Goal: Task Accomplishment & Management: Manage account settings

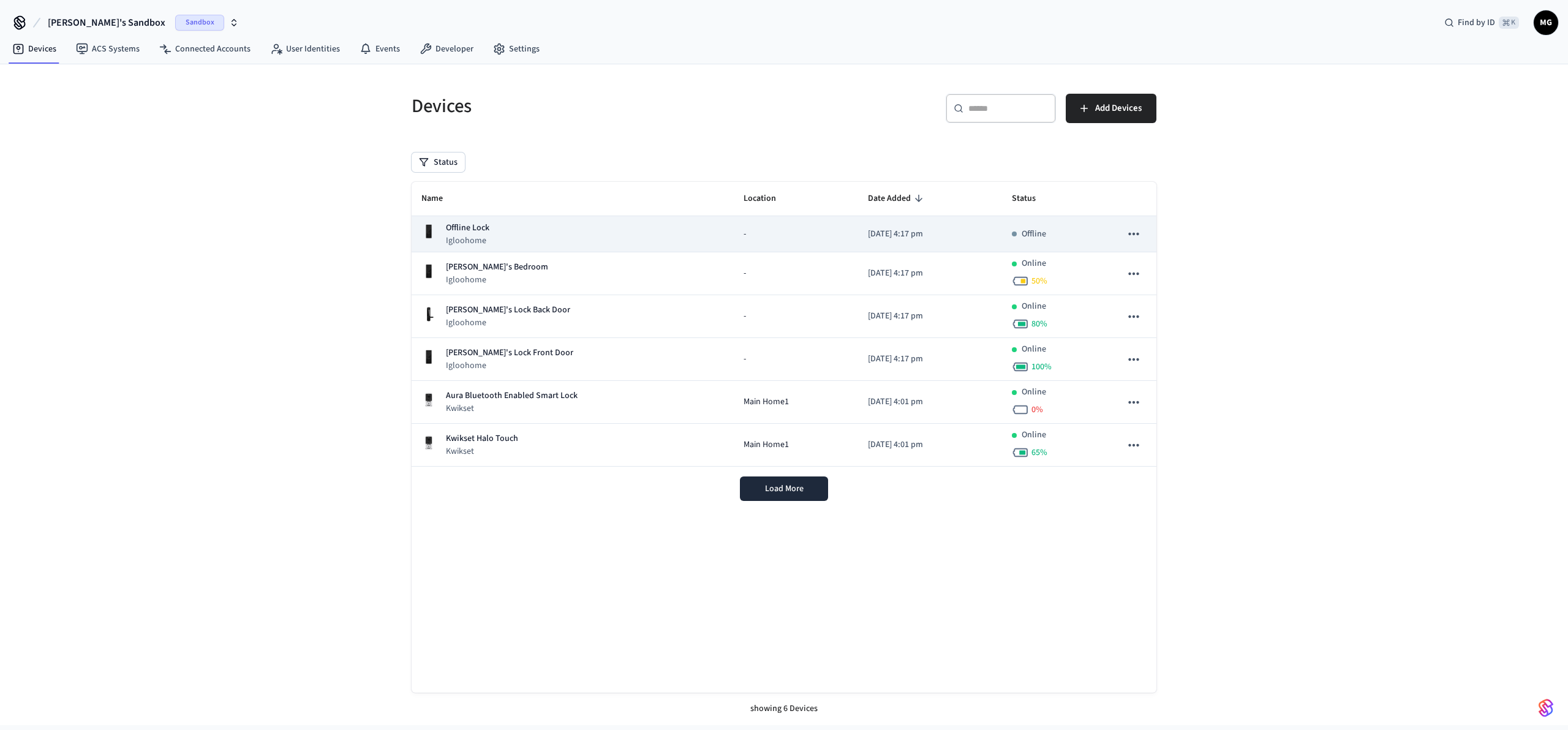
click at [1136, 236] on icon "sticky table" at bounding box center [1133, 234] width 16 height 16
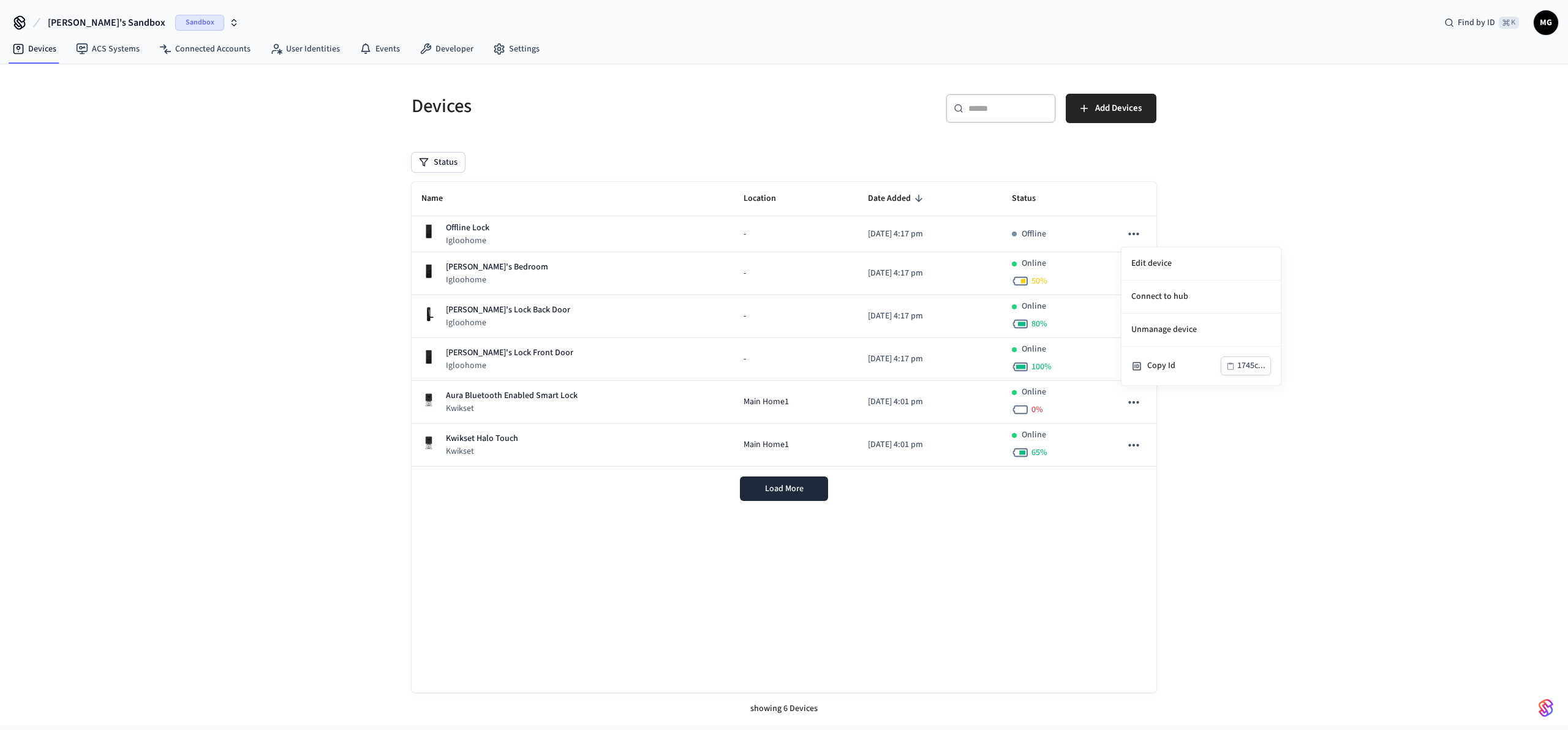
click at [1260, 211] on div at bounding box center [784, 365] width 1568 height 730
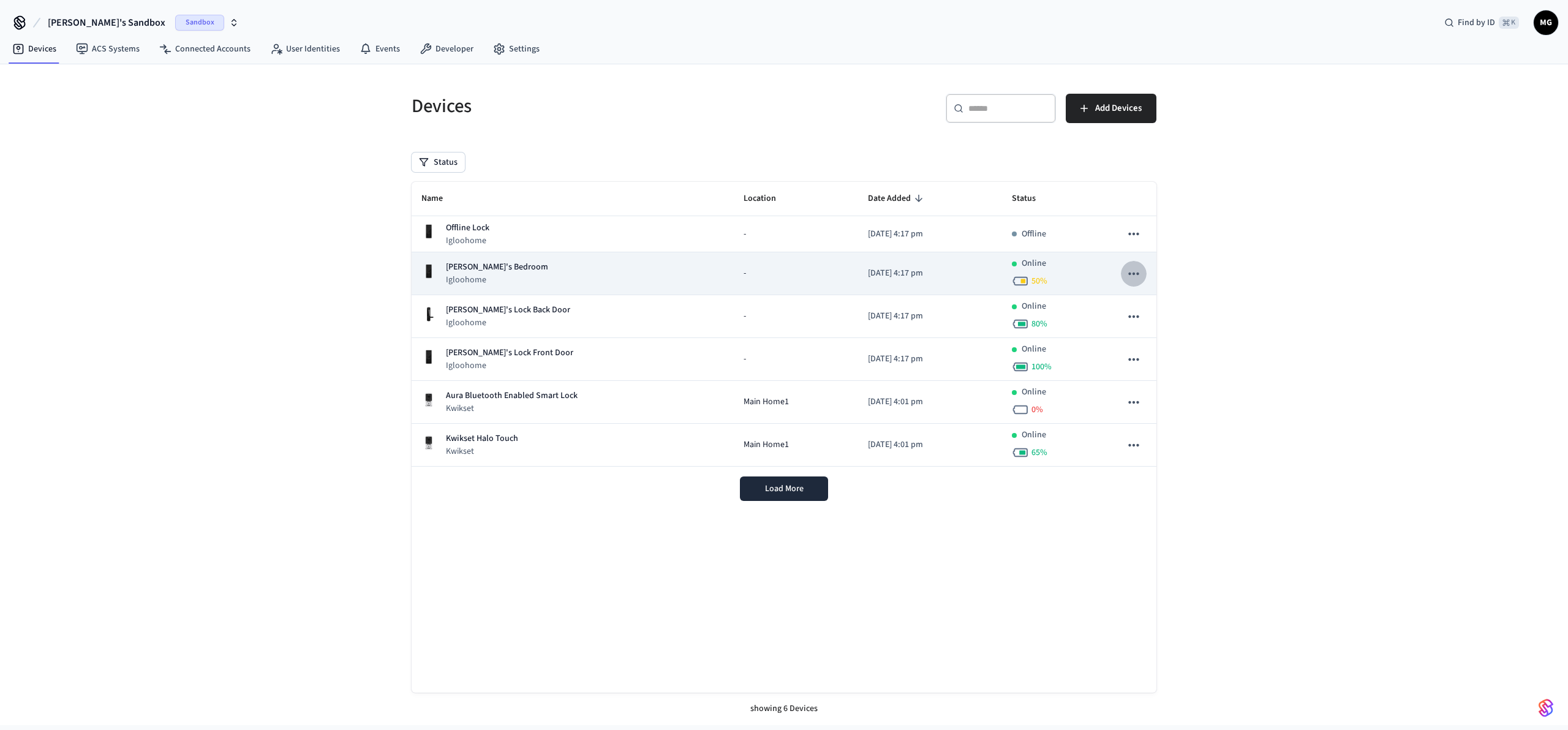
click at [1137, 270] on icon "sticky table" at bounding box center [1133, 274] width 16 height 16
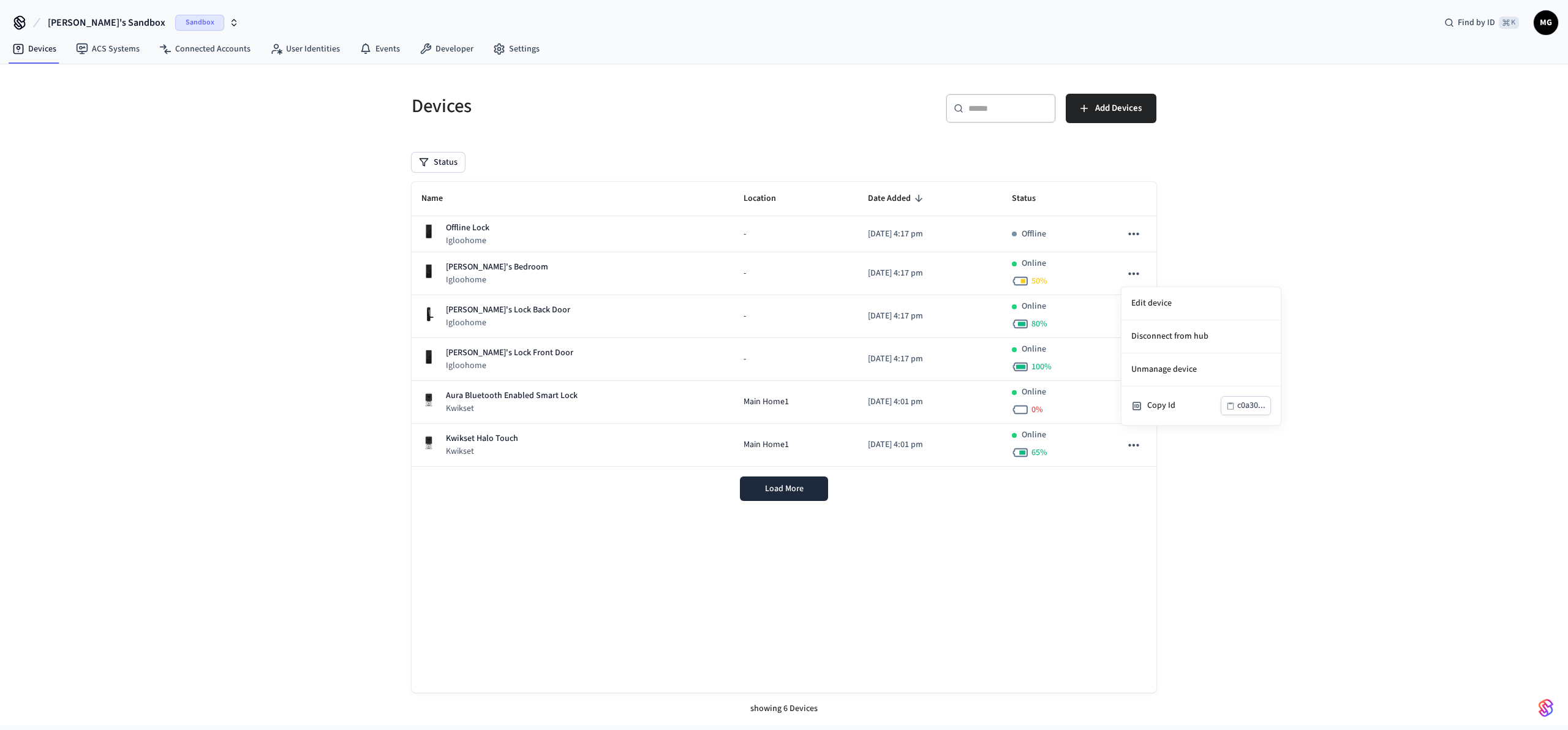
click at [1261, 238] on div at bounding box center [784, 365] width 1568 height 730
click at [769, 483] on span "Load More" at bounding box center [784, 488] width 39 height 12
click at [192, 51] on link "Connected Accounts" at bounding box center [205, 49] width 111 height 22
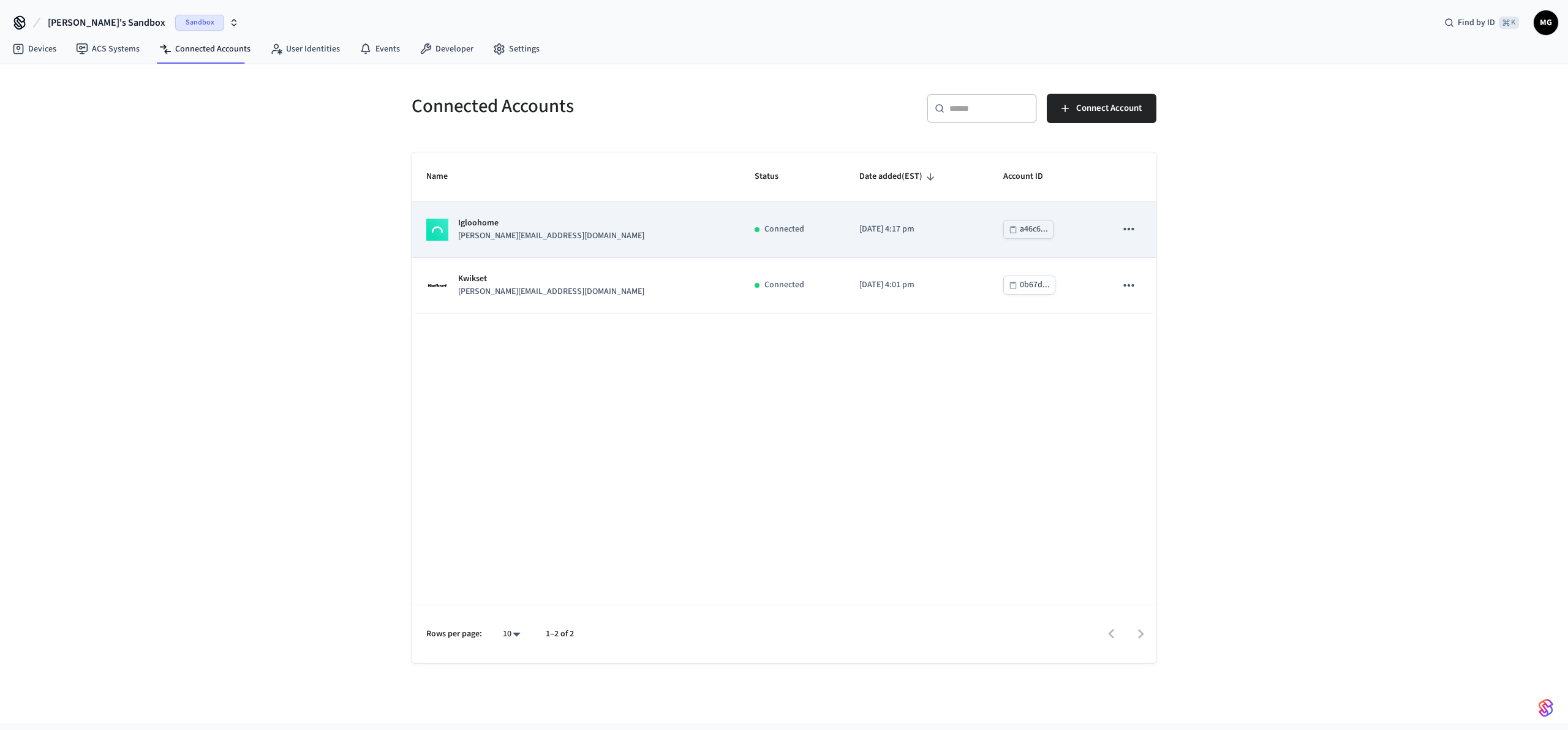
click at [525, 237] on p "[PERSON_NAME][EMAIL_ADDRESS][DOMAIN_NAME]" at bounding box center [552, 236] width 186 height 13
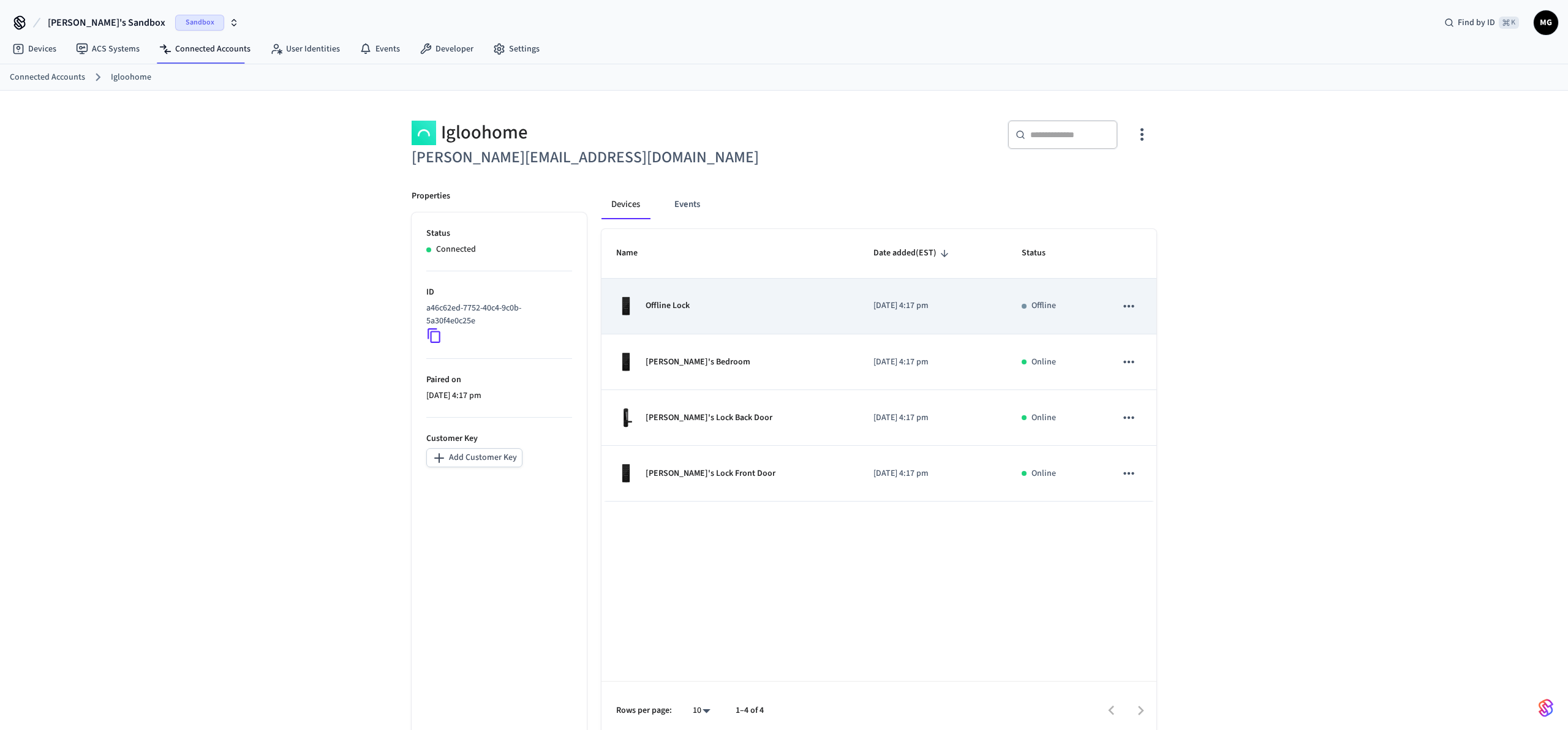
click at [1072, 304] on div "Offline" at bounding box center [1054, 306] width 65 height 13
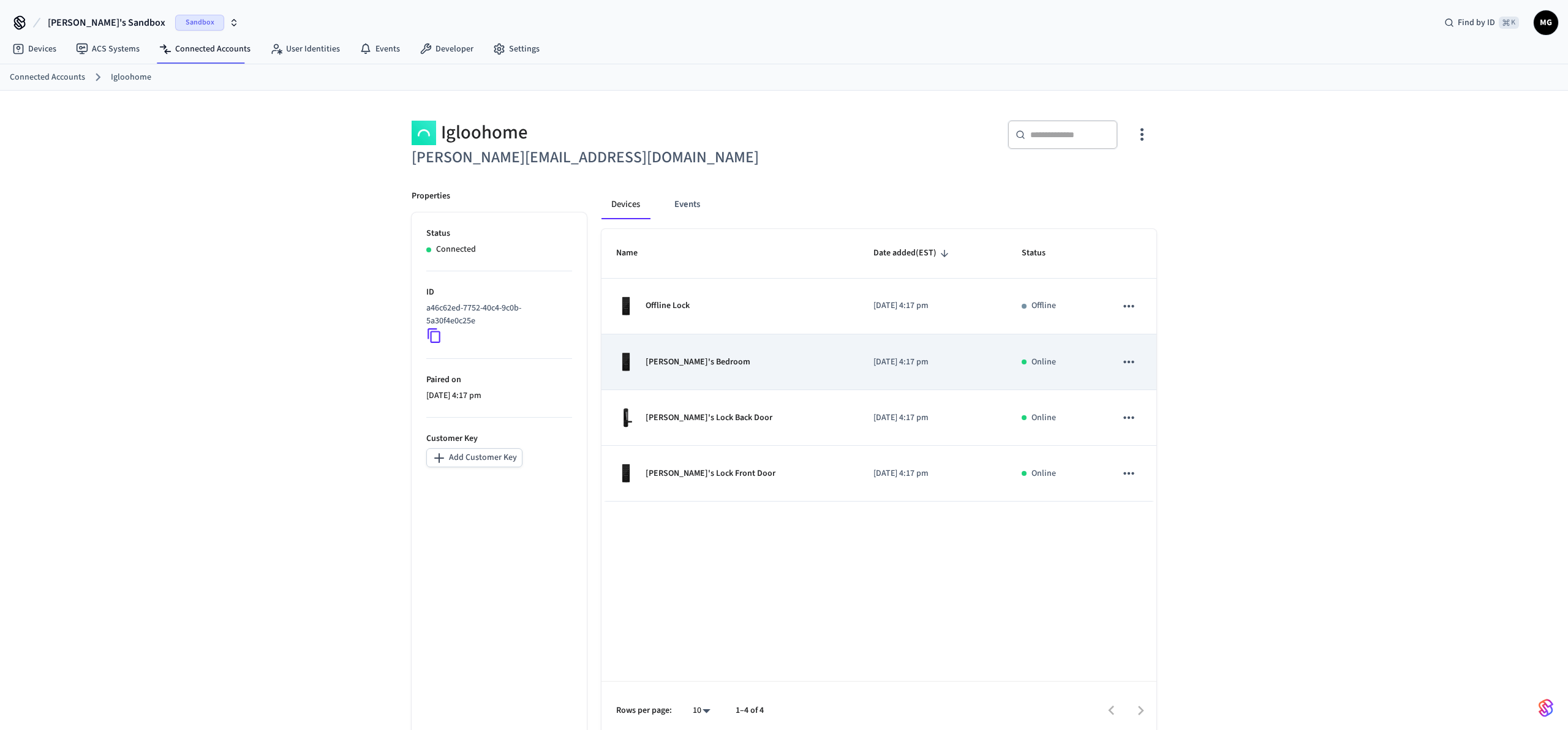
click at [922, 352] on td "[DATE] 4:17 pm" at bounding box center [932, 362] width 148 height 56
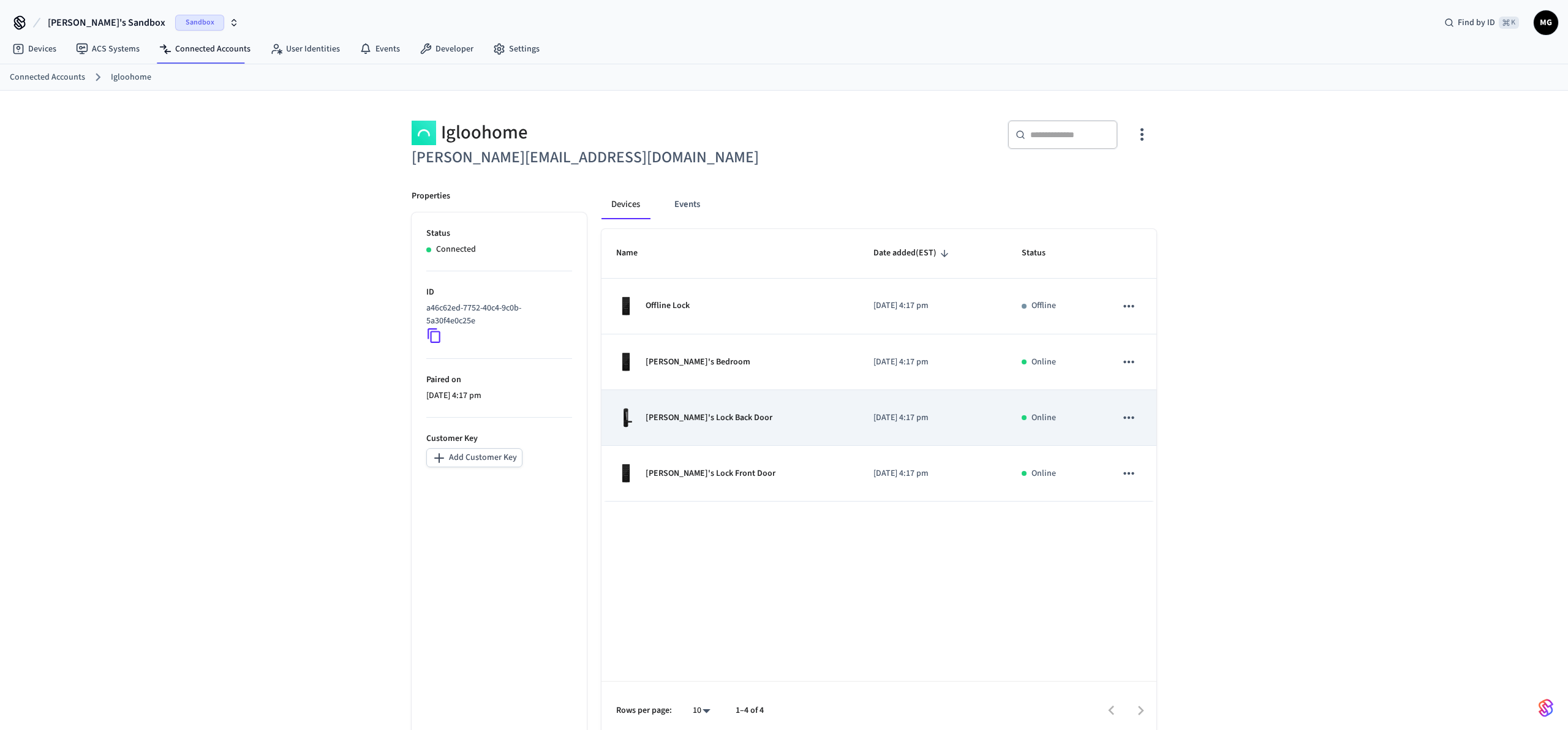
click at [749, 419] on div "[PERSON_NAME]'s Lock Back Door" at bounding box center [730, 418] width 228 height 20
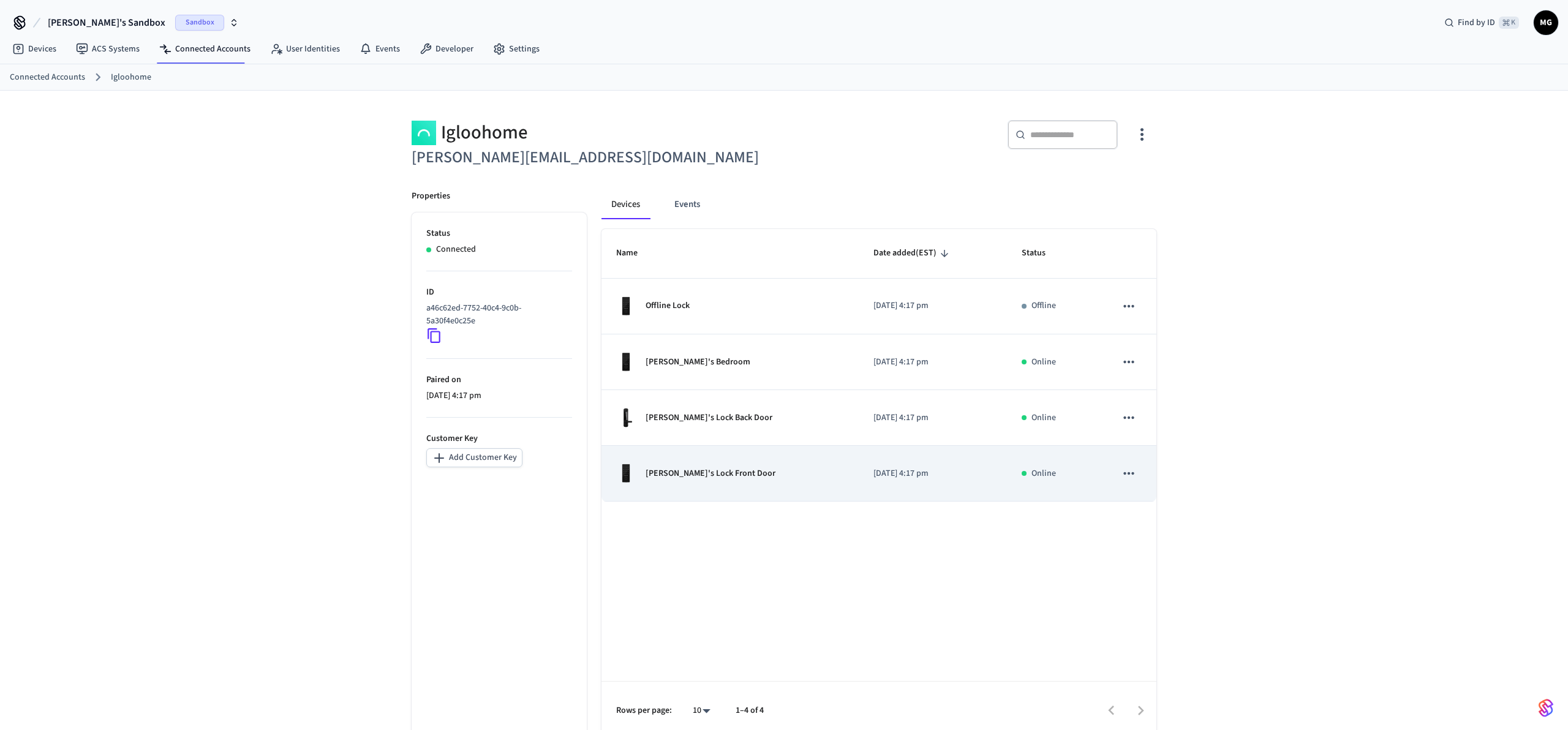
click at [760, 473] on div "[PERSON_NAME]'s Lock Front Door" at bounding box center [730, 473] width 228 height 20
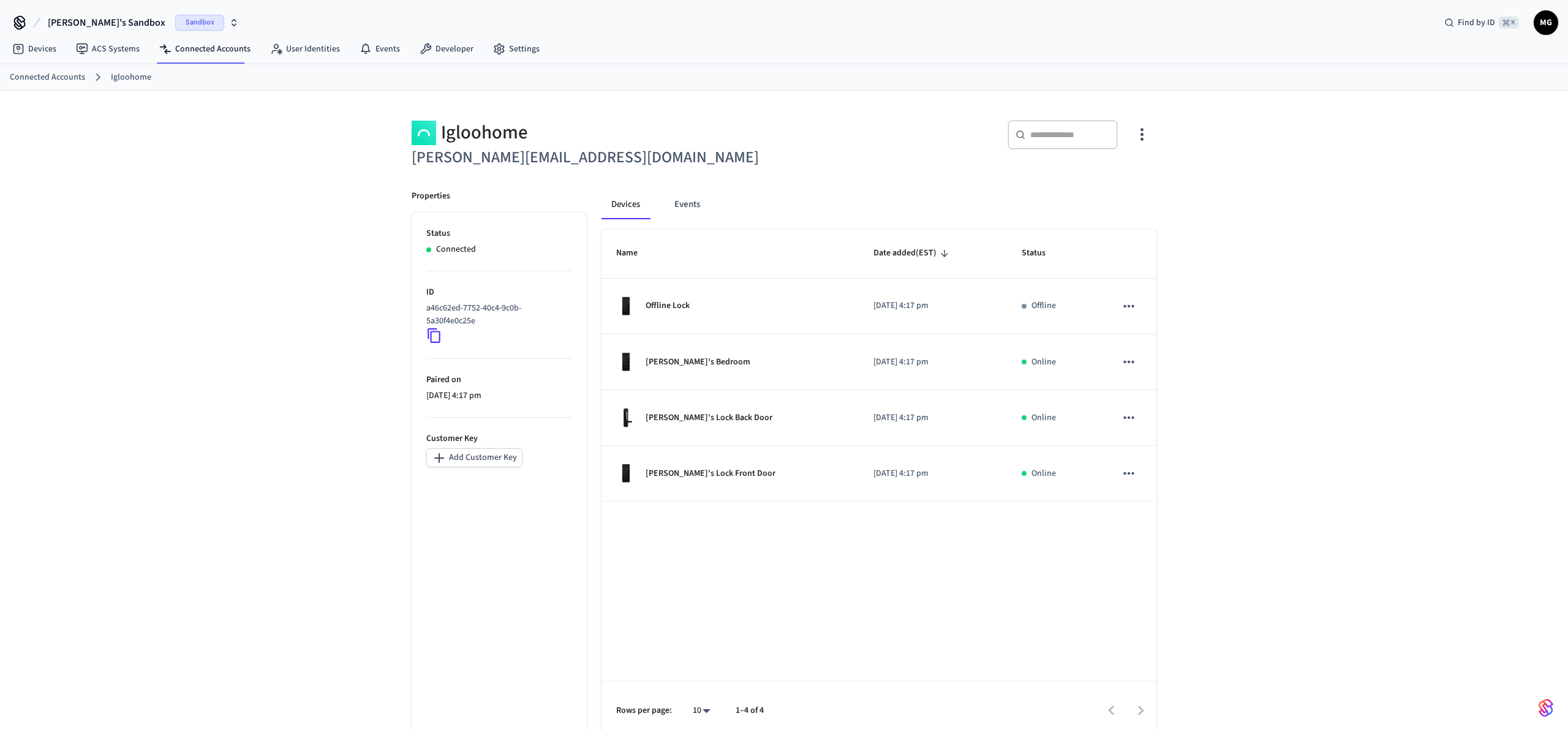
click at [1341, 205] on div "Igloohome [PERSON_NAME][EMAIL_ADDRESS][DOMAIN_NAME] ​ ​ Properties Status Conne…" at bounding box center [784, 420] width 1568 height 659
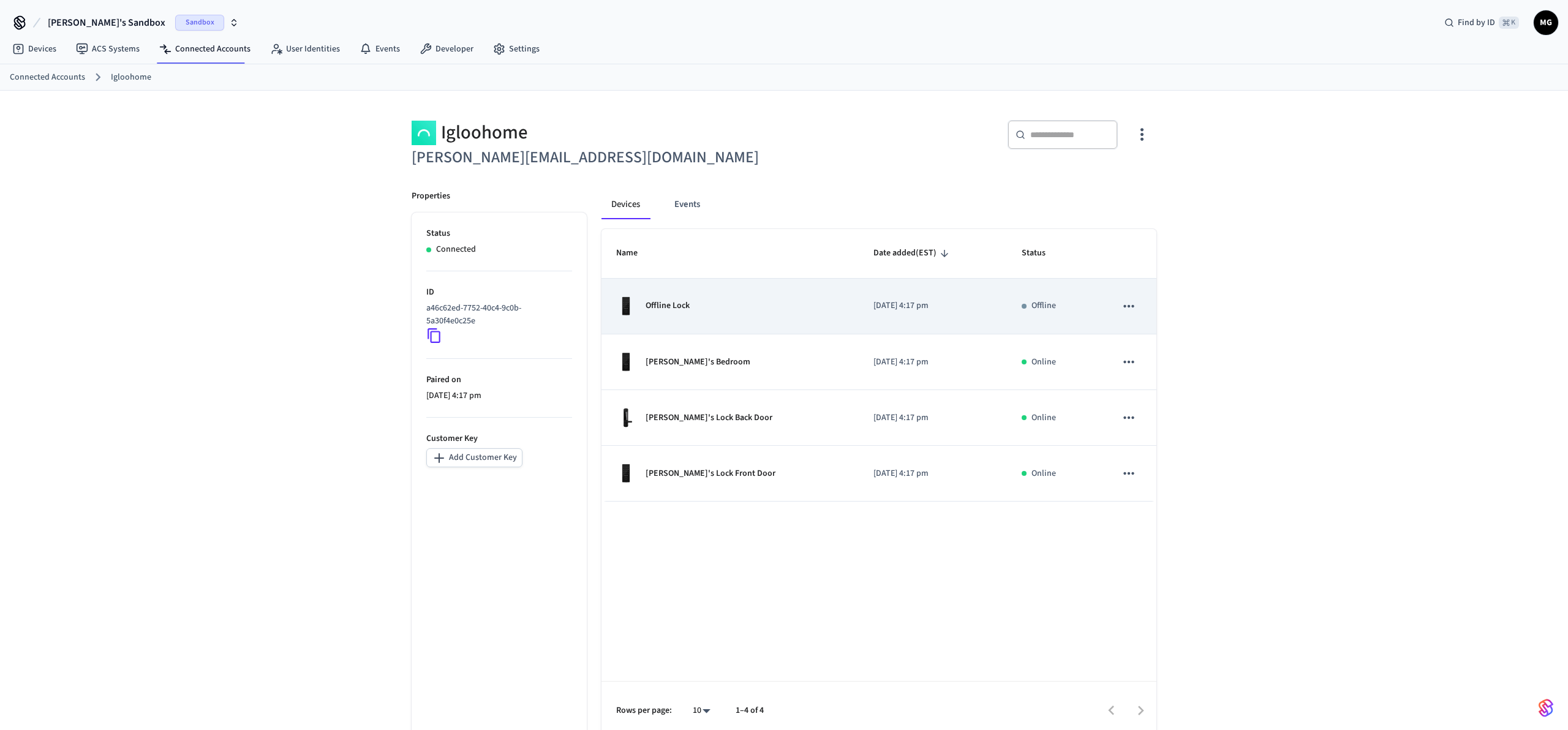
click at [748, 296] on td "Offline Lock" at bounding box center [730, 306] width 257 height 56
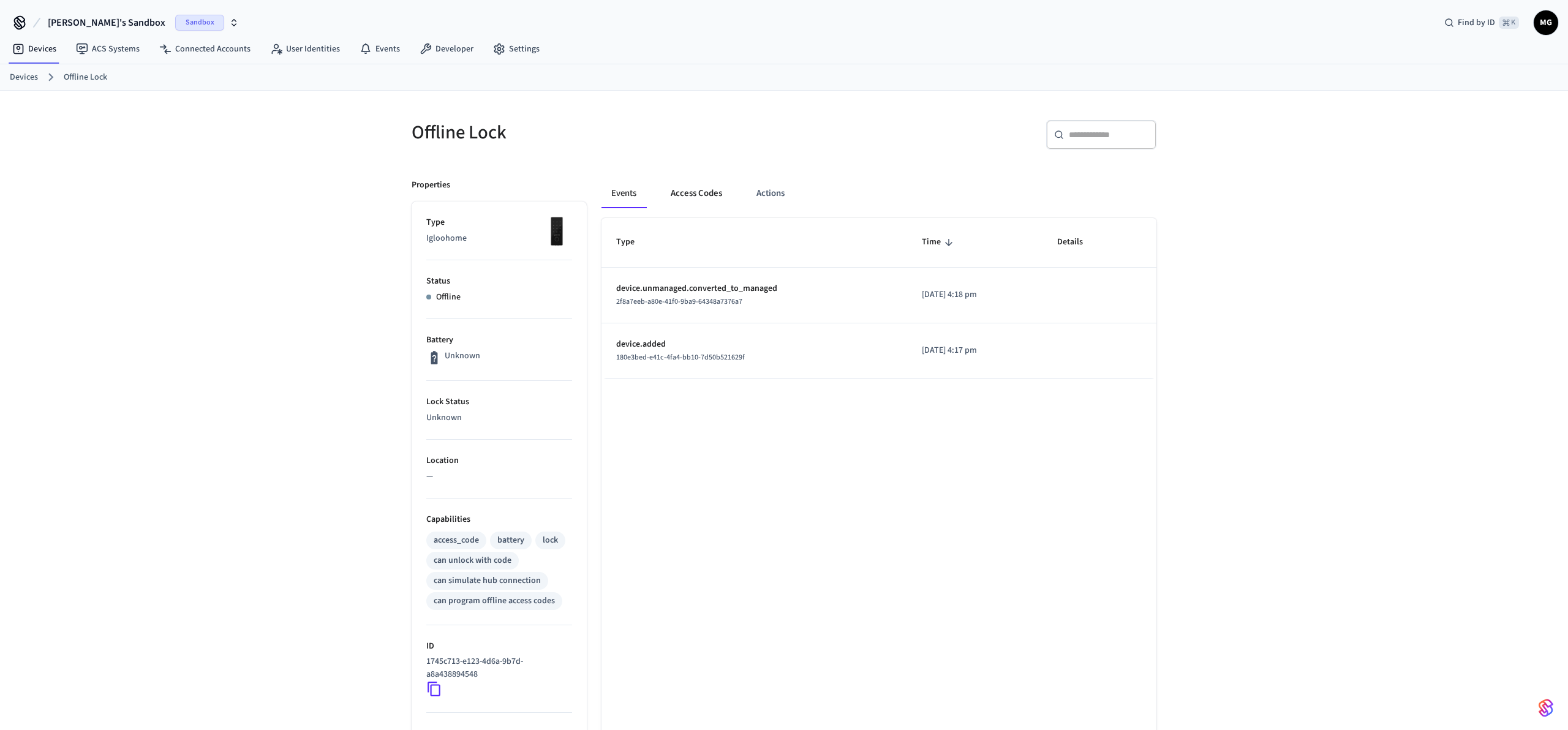
click at [691, 182] on button "Access Codes" at bounding box center [696, 193] width 71 height 30
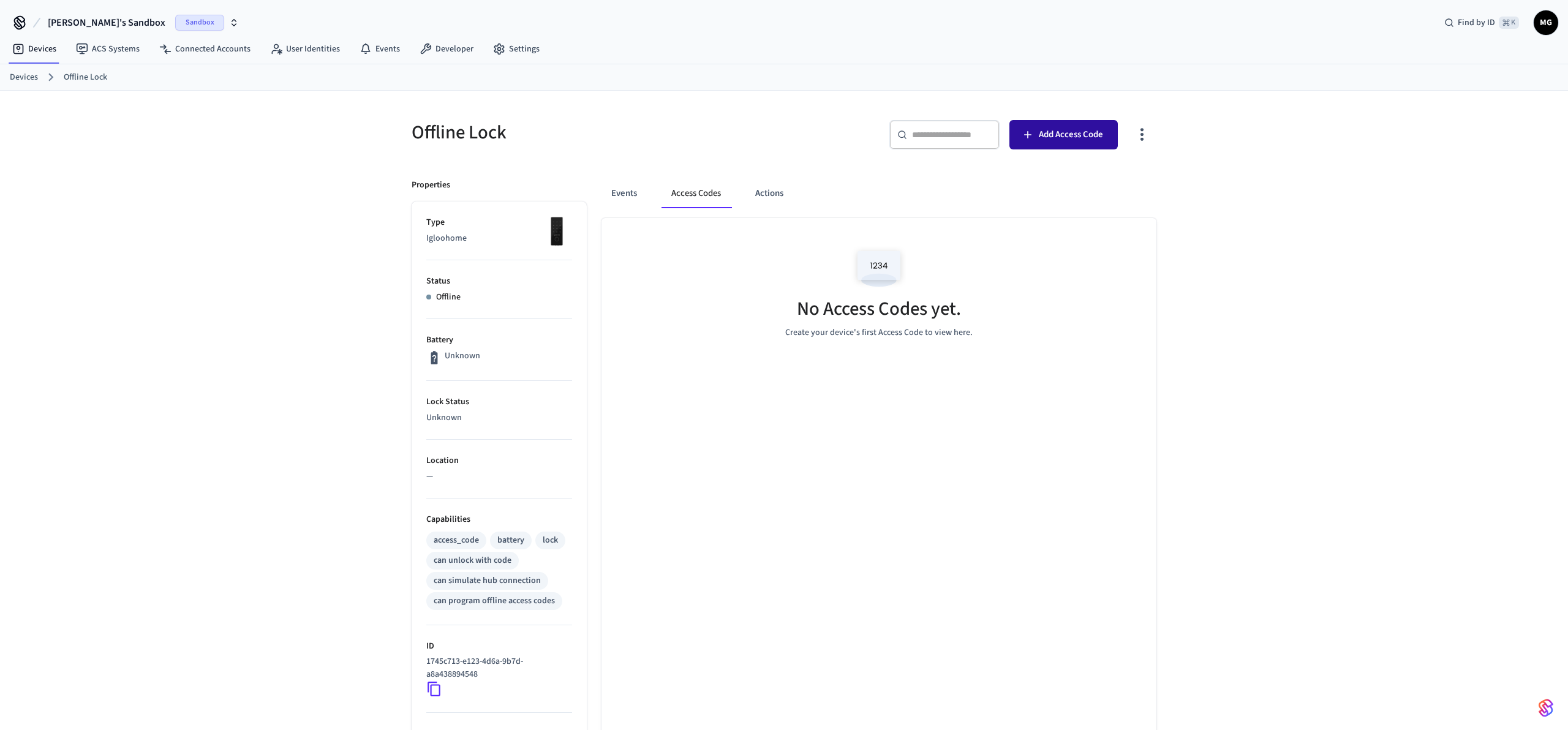
click at [1045, 132] on span "Add Access Code" at bounding box center [1071, 135] width 64 height 16
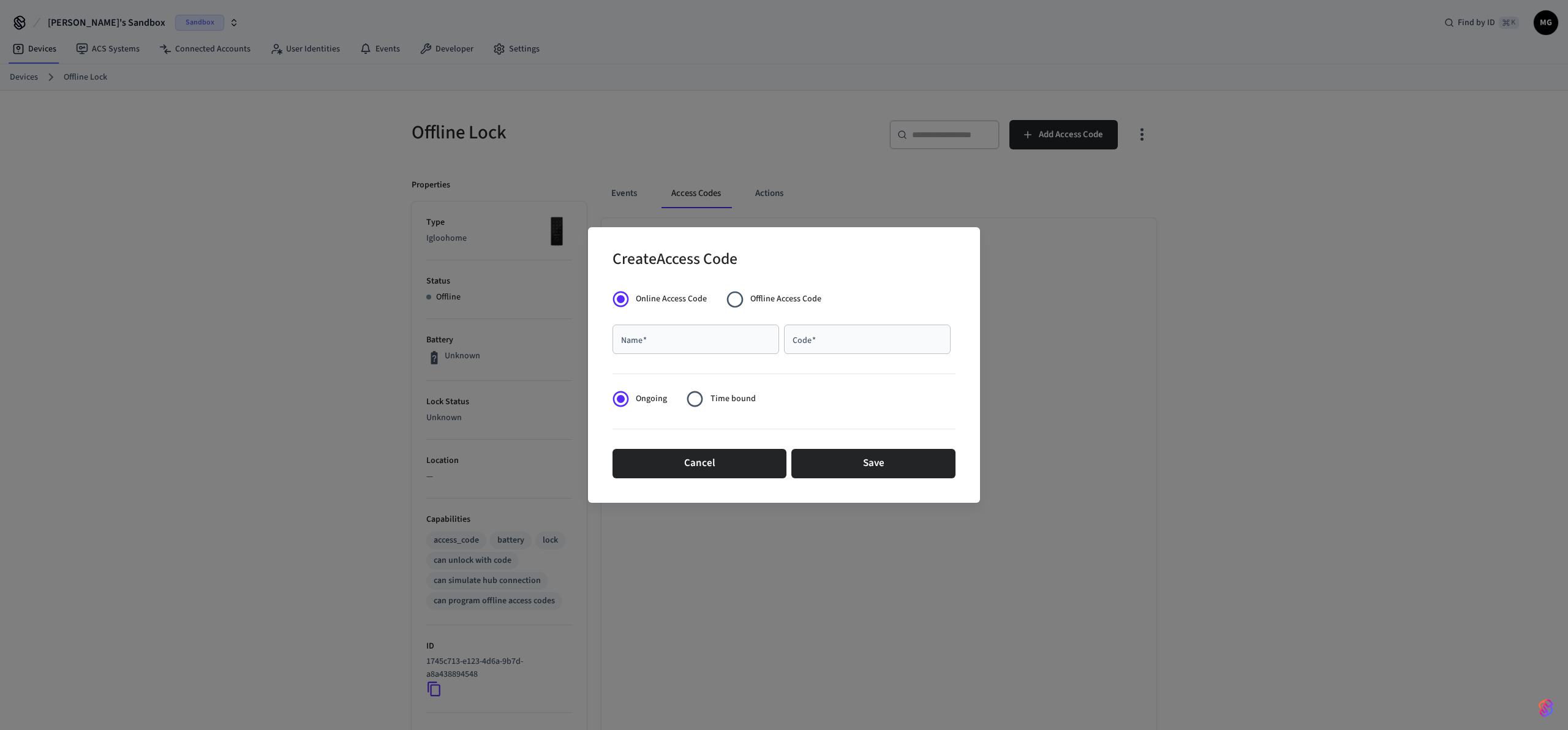
click at [850, 330] on div "Code   *" at bounding box center [867, 339] width 167 height 30
click at [701, 465] on button "Cancel" at bounding box center [699, 463] width 174 height 30
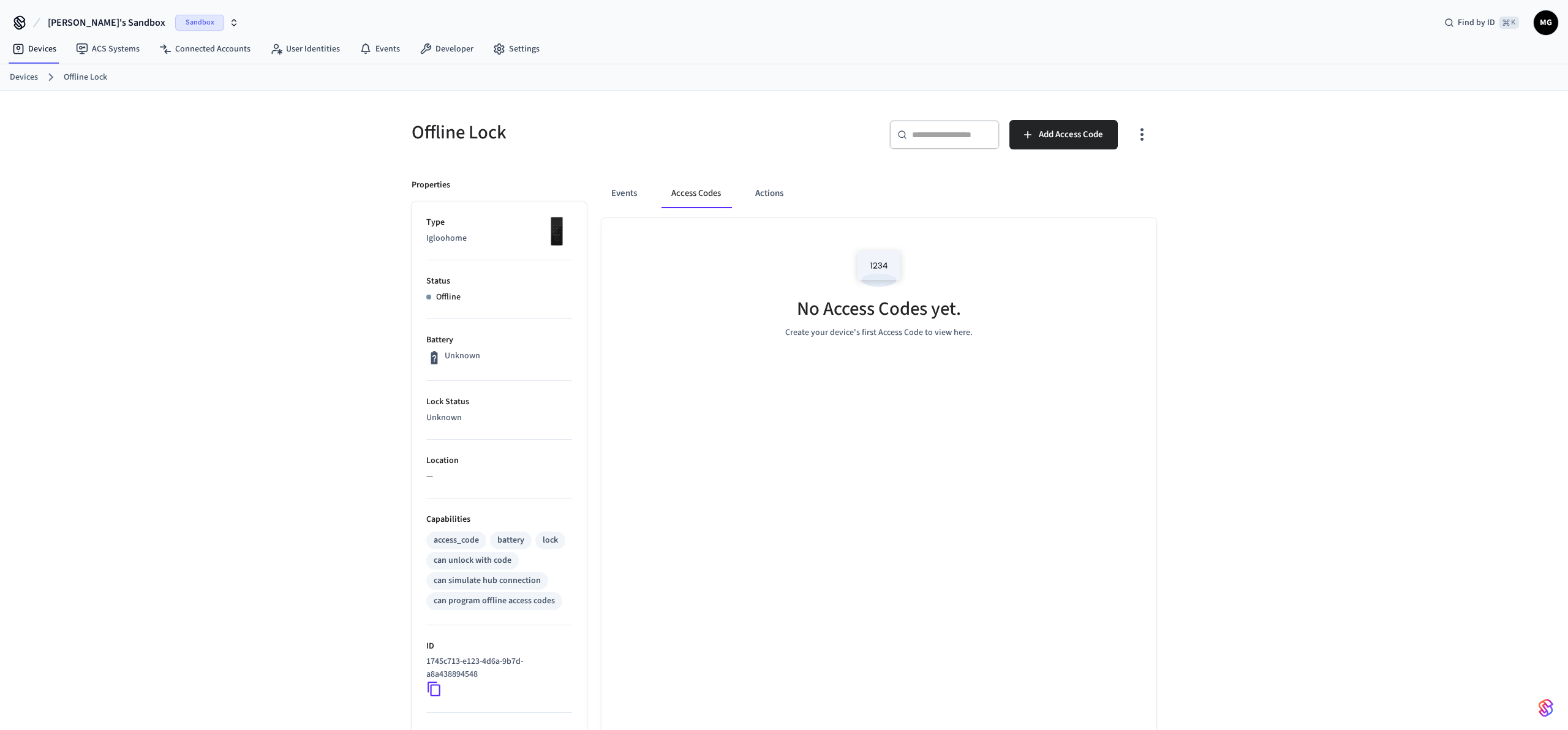
scroll to position [242, 0]
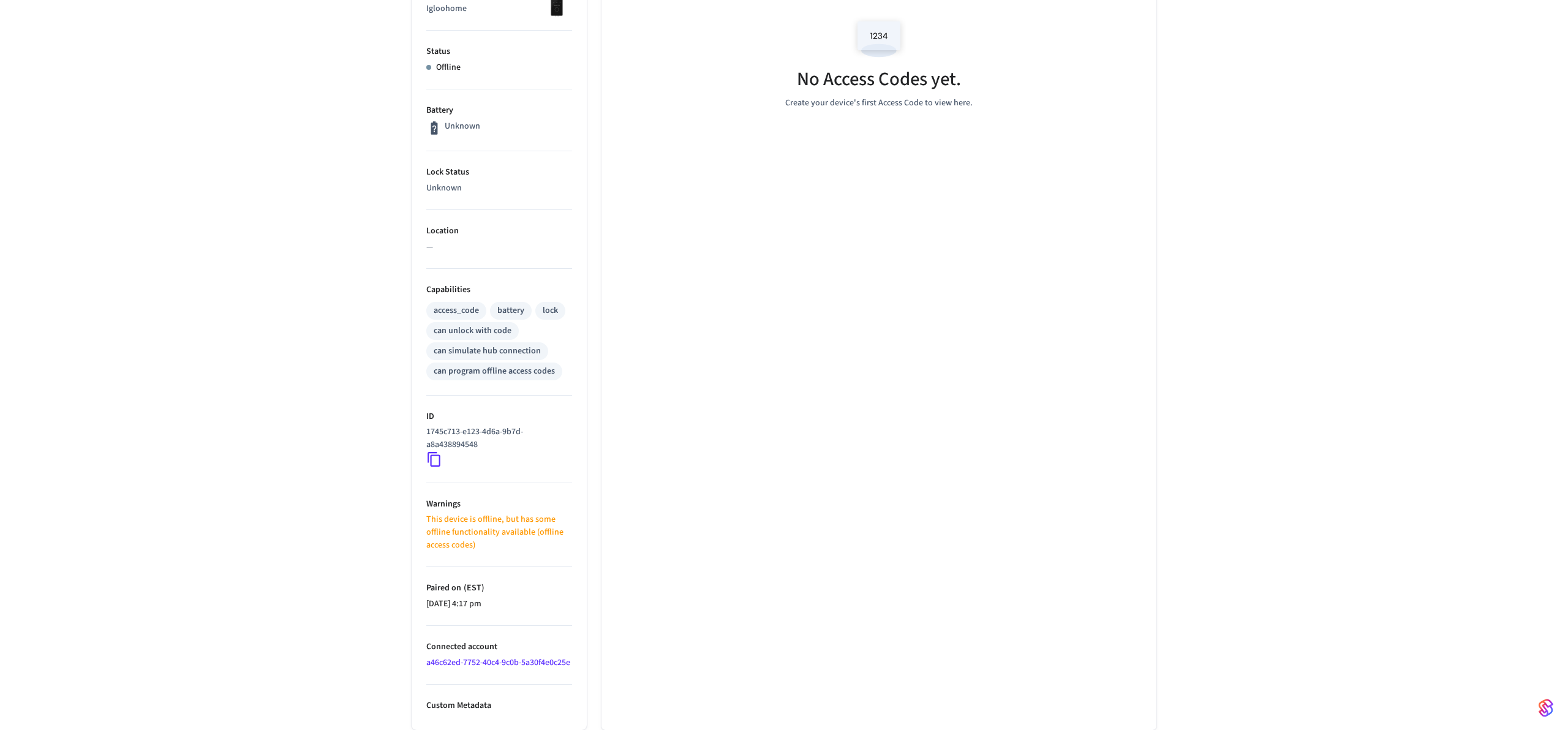
drag, startPoint x: 750, startPoint y: 332, endPoint x: 714, endPoint y: 363, distance: 47.5
click at [750, 332] on div "No Access Codes yet. Create your device's first Access Code to view here." at bounding box center [879, 359] width 555 height 742
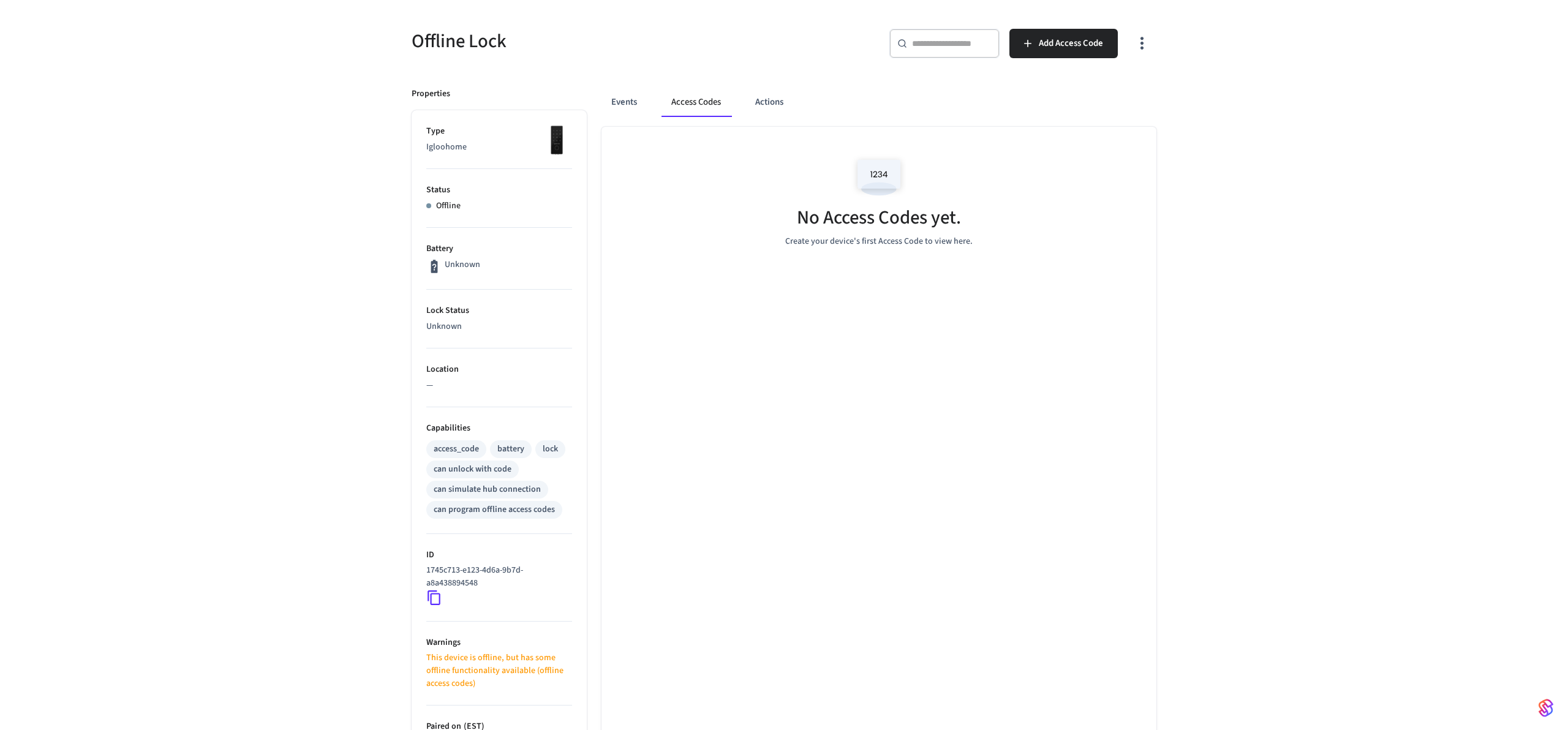
scroll to position [0, 0]
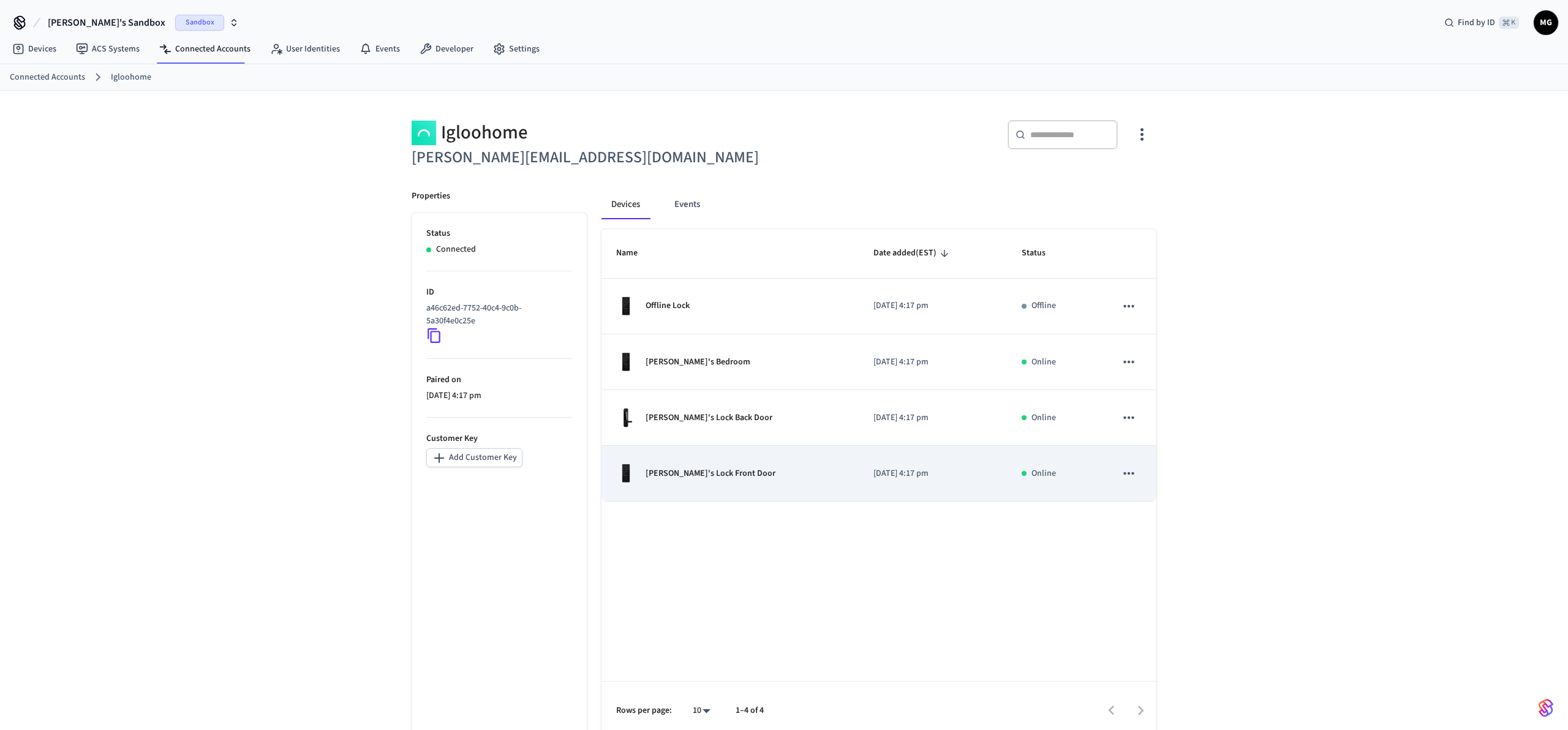
click at [812, 451] on td "[PERSON_NAME]'s Lock Front Door" at bounding box center [730, 473] width 257 height 56
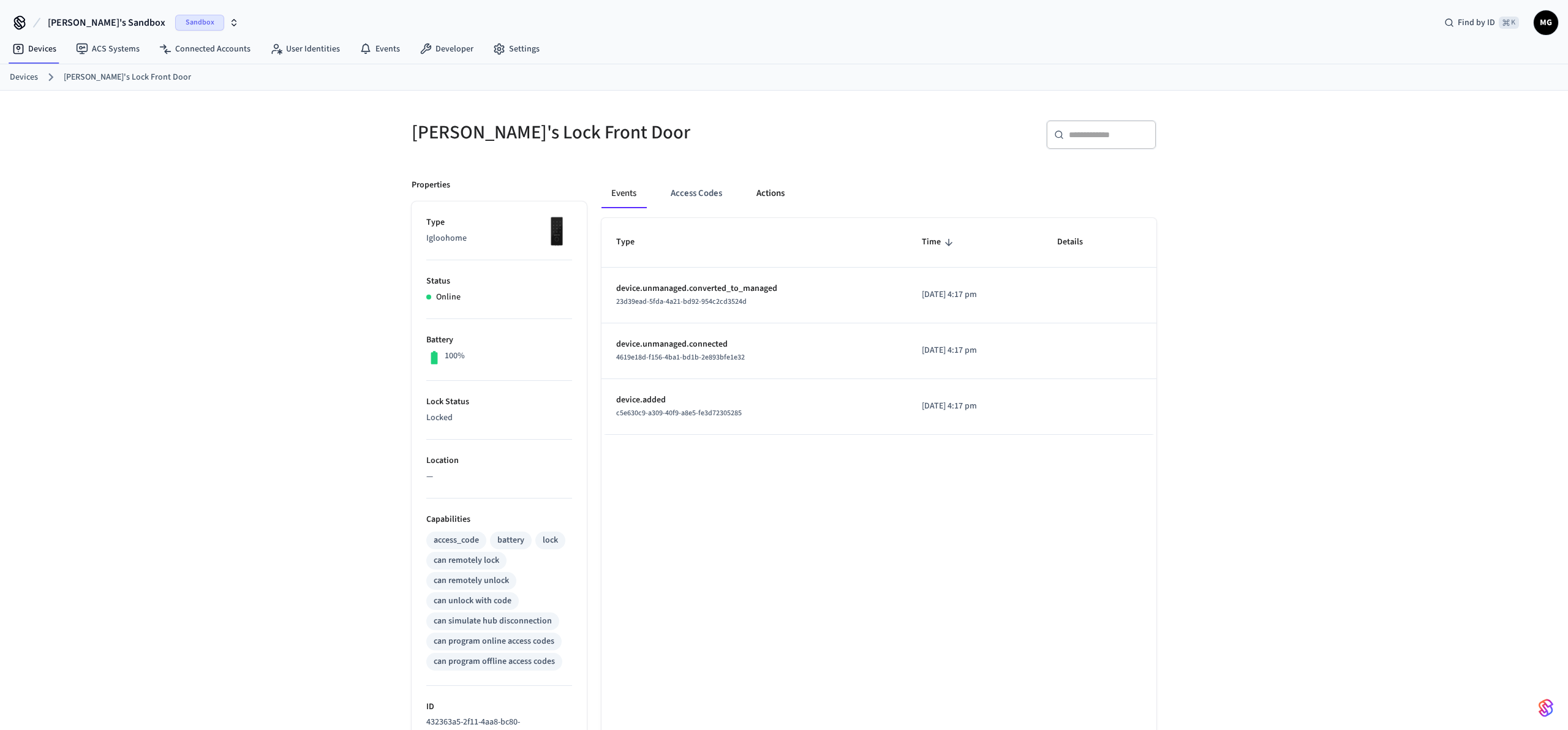
click at [766, 190] on button "Actions" at bounding box center [770, 193] width 48 height 30
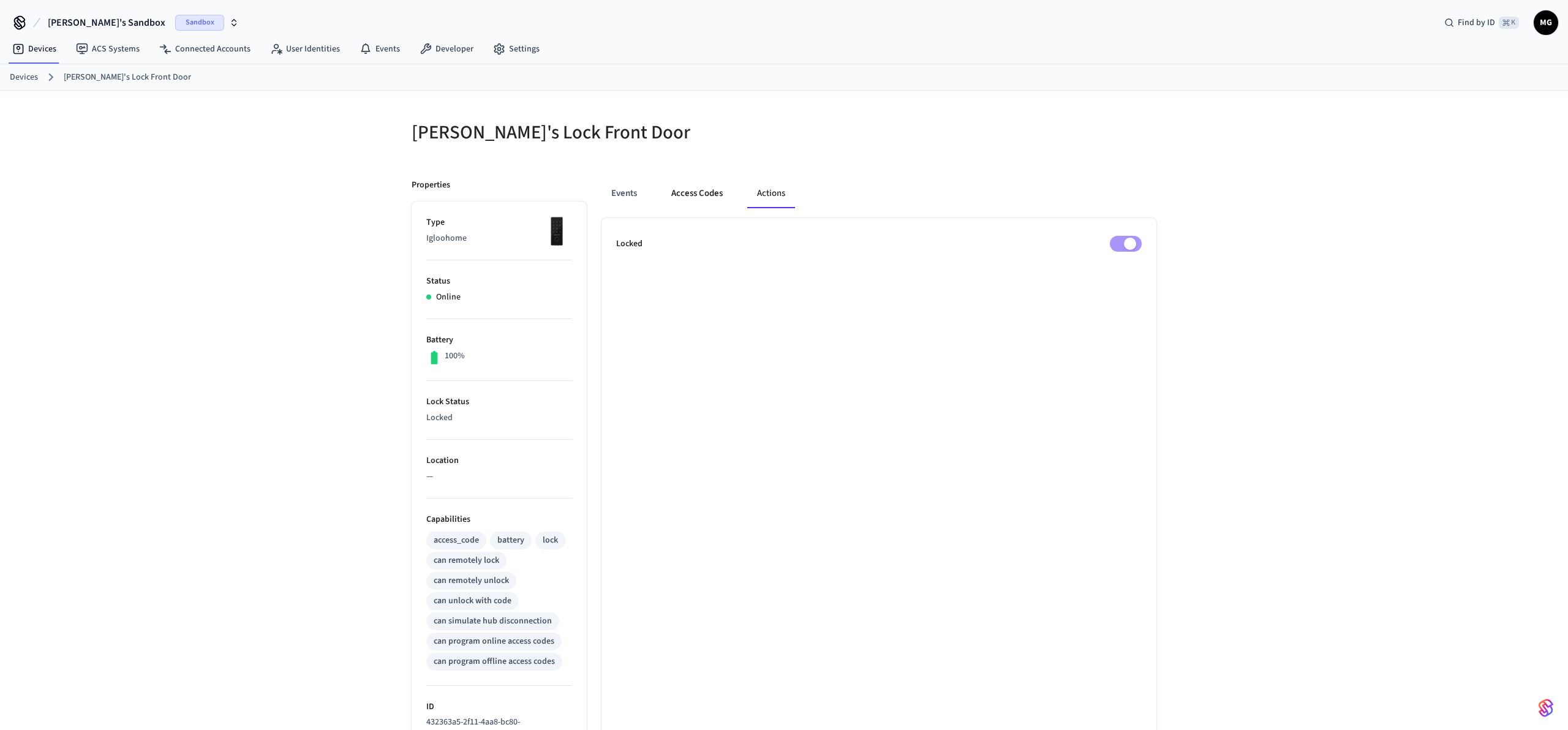
click at [679, 188] on button "Access Codes" at bounding box center [697, 193] width 71 height 30
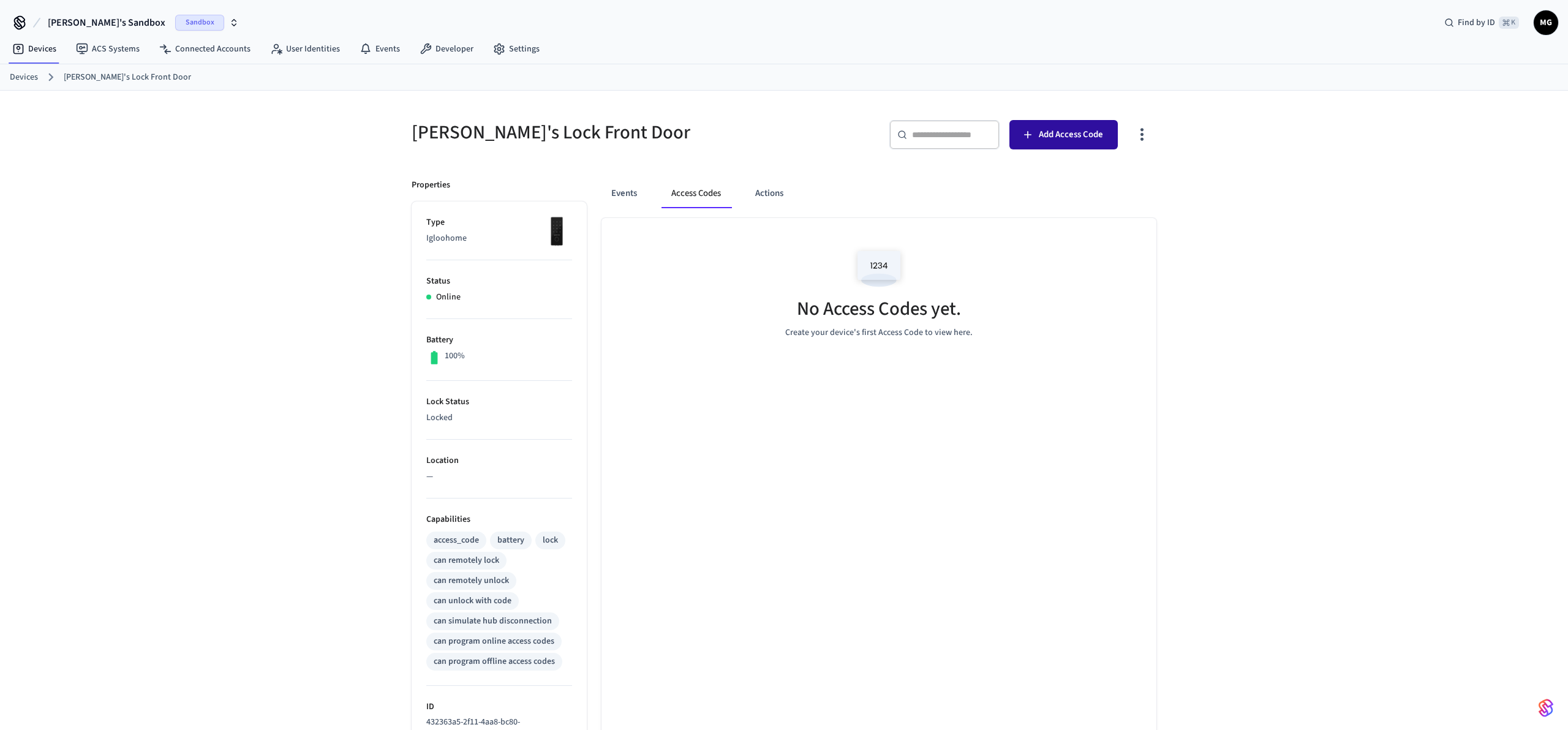
click at [1060, 144] on button "Add Access Code" at bounding box center [1063, 135] width 108 height 30
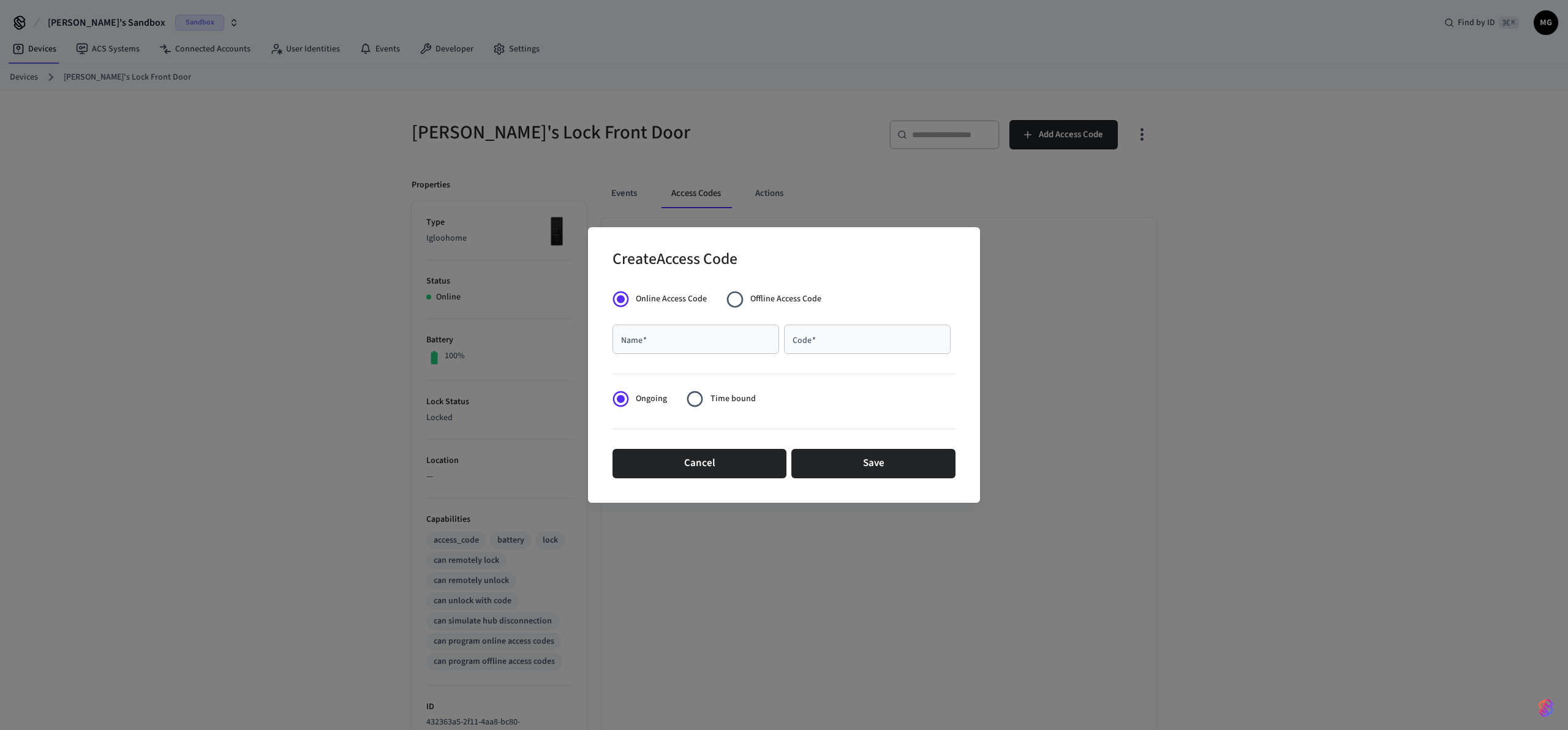
click at [791, 300] on span "Offline Access Code" at bounding box center [786, 299] width 71 height 13
click at [714, 339] on input "Name   *" at bounding box center [695, 339] width 152 height 12
click at [661, 296] on span "Online Access Code" at bounding box center [671, 299] width 71 height 13
click at [713, 465] on button "Cancel" at bounding box center [699, 463] width 174 height 30
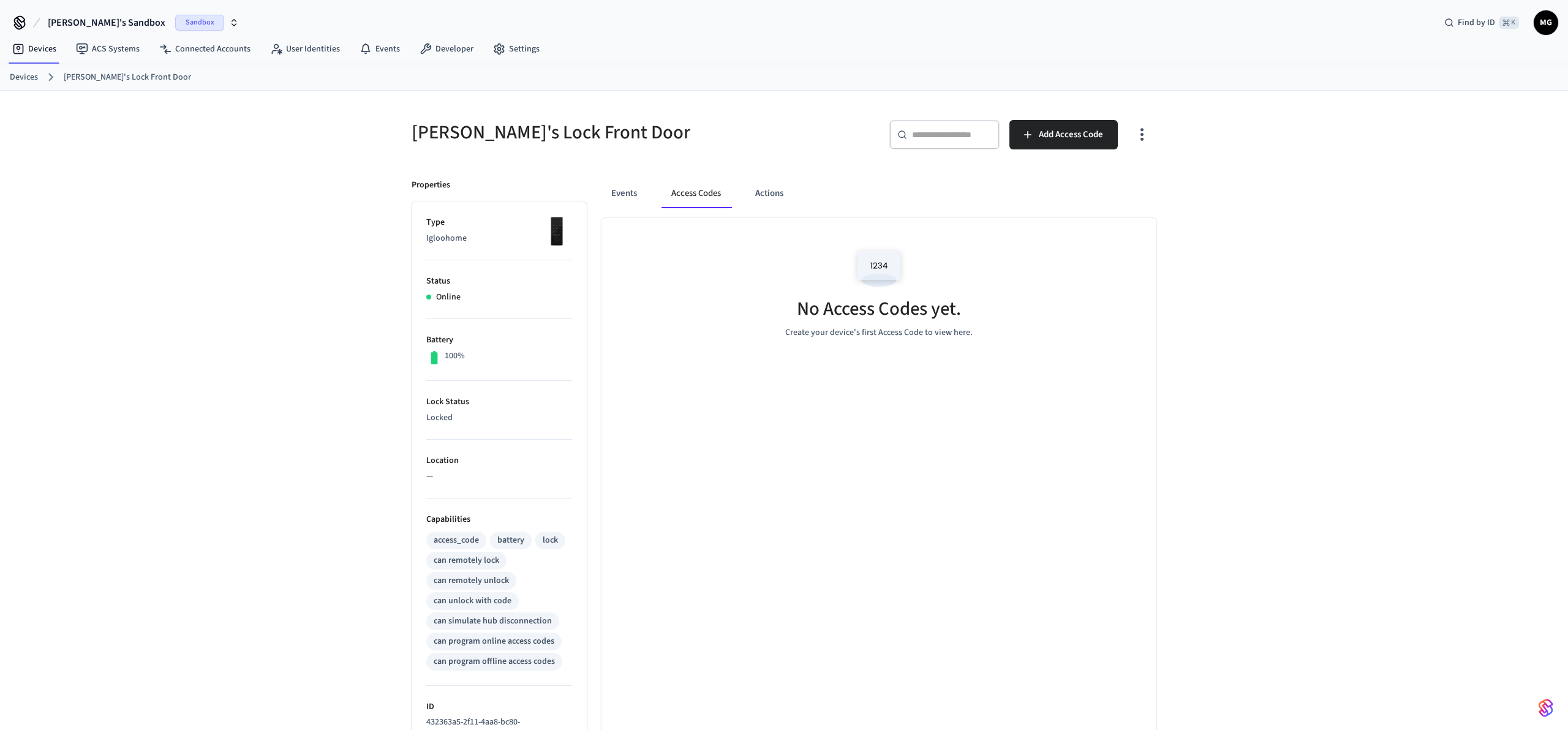
click at [760, 562] on div "No Access Codes yet. Create your device's first Access Code to view here." at bounding box center [879, 576] width 555 height 718
click at [1252, 197] on div "Jane's Lock Front Door ​ ​ Add Access Code Properties Type Igloohome Status Onl…" at bounding box center [784, 513] width 1568 height 845
click at [109, 50] on link "ACS Systems" at bounding box center [108, 49] width 83 height 22
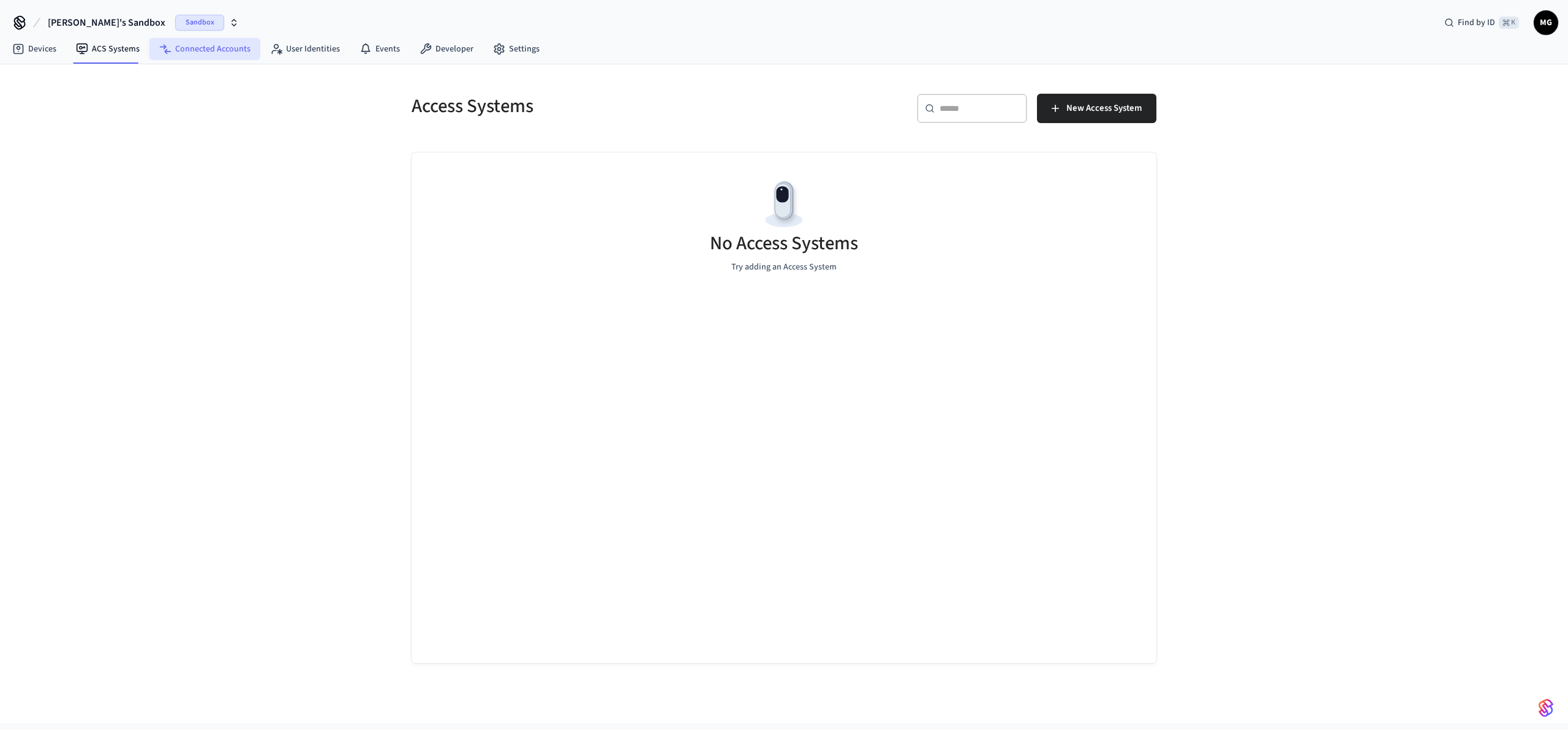
click at [200, 49] on link "Connected Accounts" at bounding box center [205, 49] width 111 height 22
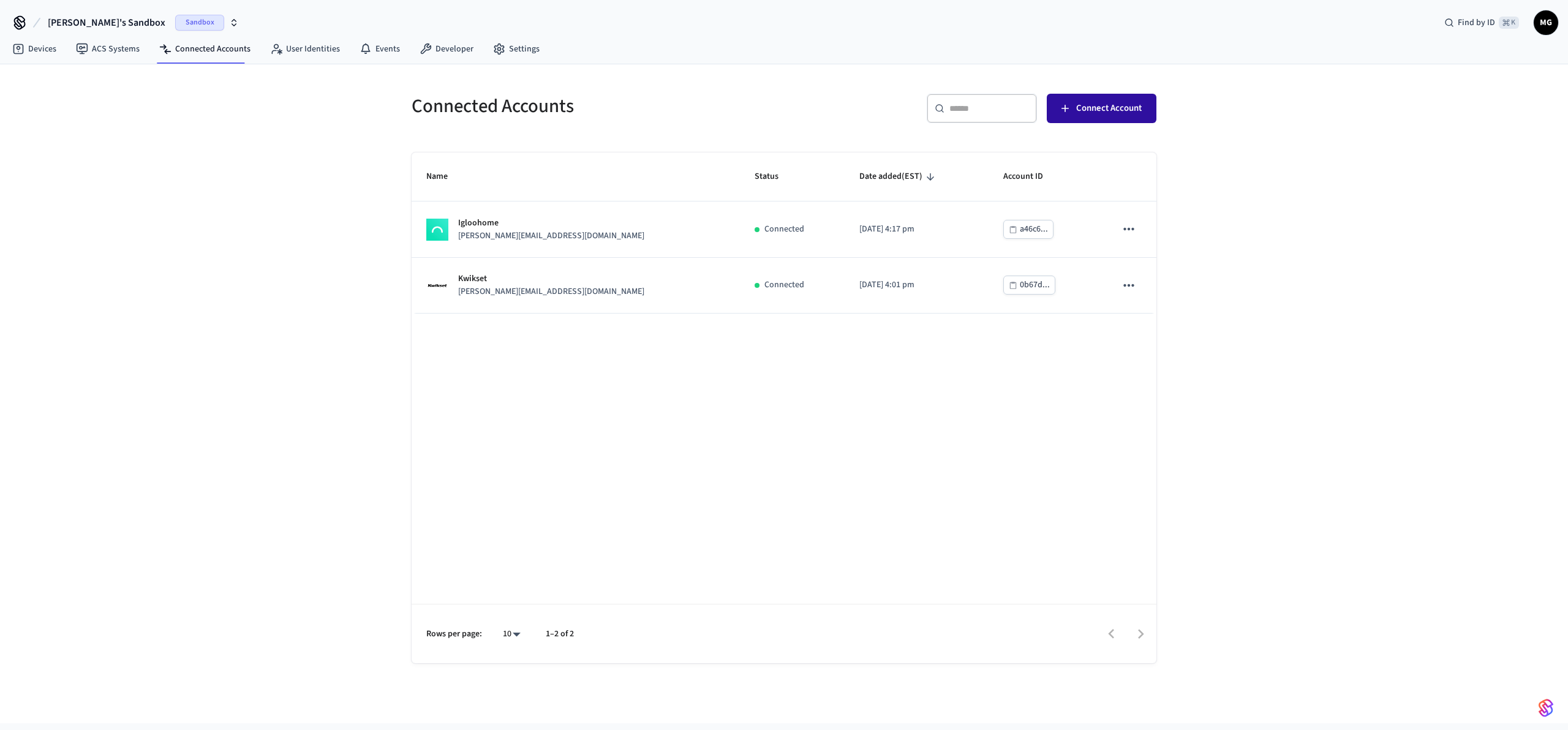
click at [1131, 109] on span "Connect Account" at bounding box center [1109, 108] width 66 height 16
